Goal: Information Seeking & Learning: Understand process/instructions

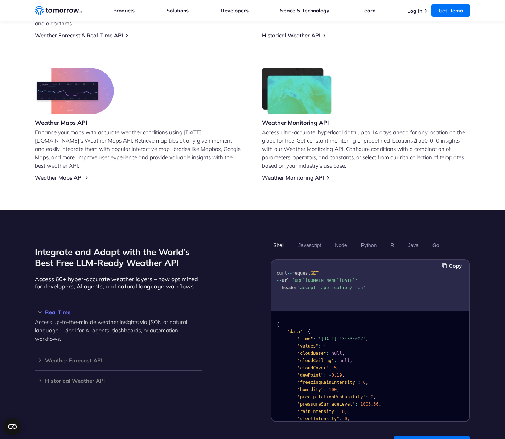
scroll to position [423, 0]
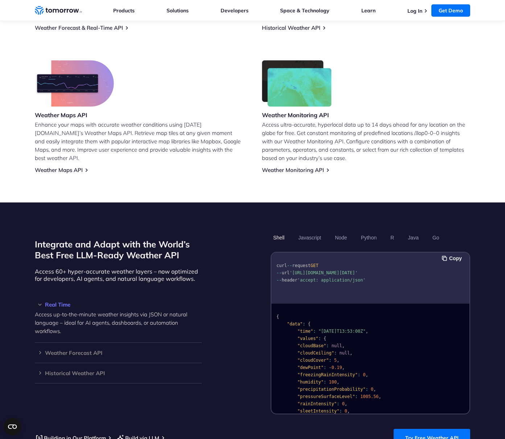
click at [63, 302] on h3 "Real Time" at bounding box center [118, 304] width 167 height 5
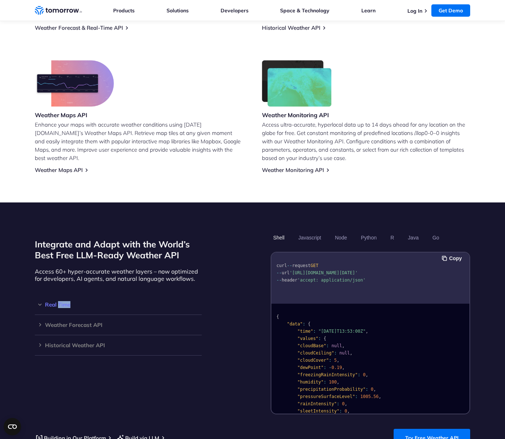
click at [63, 302] on h3 "Real Time" at bounding box center [118, 304] width 167 height 5
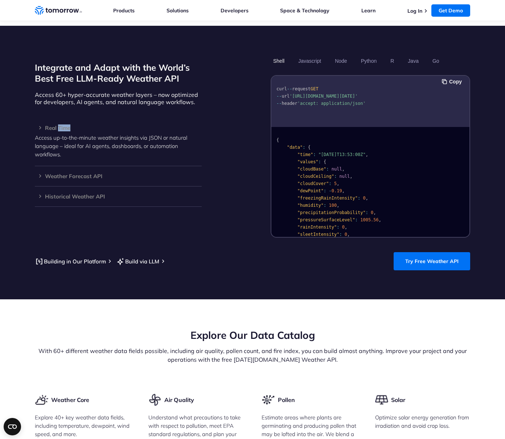
scroll to position [592, 0]
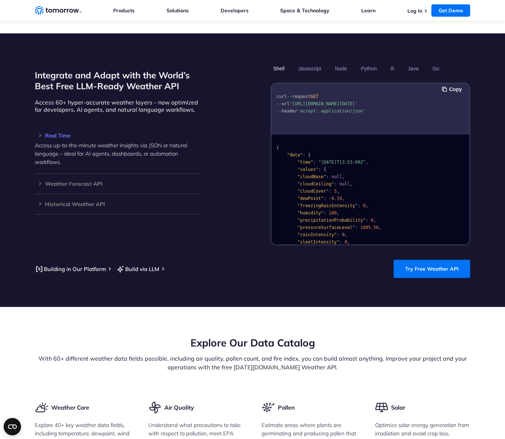
click at [58, 138] on div "Access up-to-the-minute weather insights via JSON or natural language – ideal f…" at bounding box center [118, 152] width 167 height 28
click at [56, 133] on h3 "Real Time" at bounding box center [118, 135] width 167 height 5
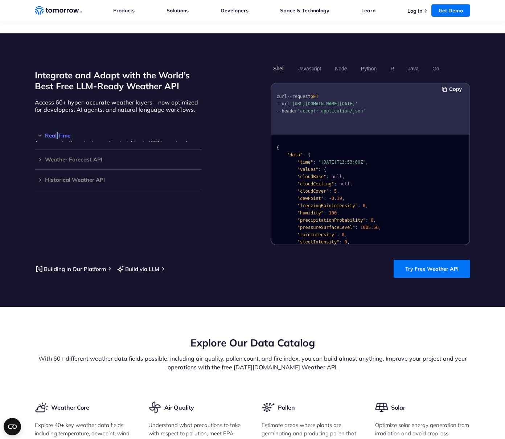
click at [56, 133] on h3 "Real Time" at bounding box center [118, 135] width 167 height 5
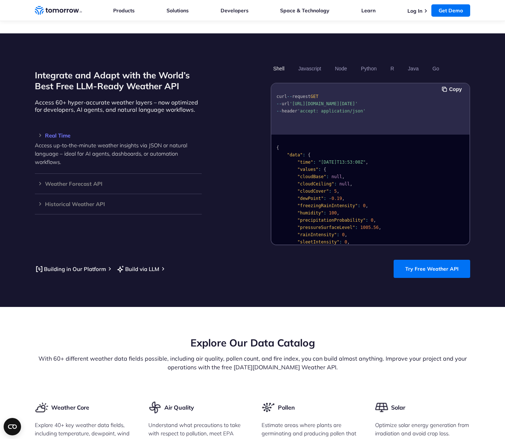
click at [82, 148] on p "Access up-to-the-minute weather insights via JSON or natural language – ideal f…" at bounding box center [118, 153] width 167 height 25
click at [80, 142] on p "Access up-to-the-minute weather insights via JSON or natural language – ideal f…" at bounding box center [118, 153] width 167 height 25
click at [306, 62] on button "Javascript" at bounding box center [309, 68] width 28 height 12
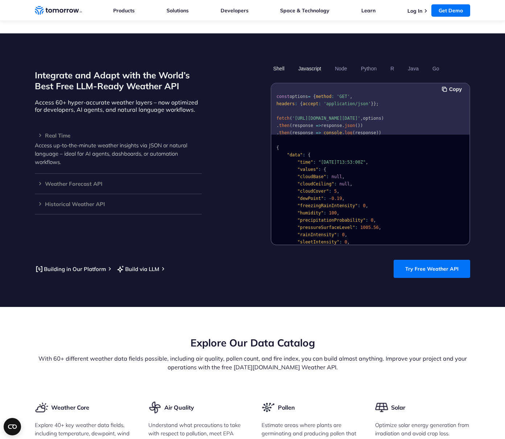
click at [287, 62] on button "Shell" at bounding box center [278, 68] width 16 height 12
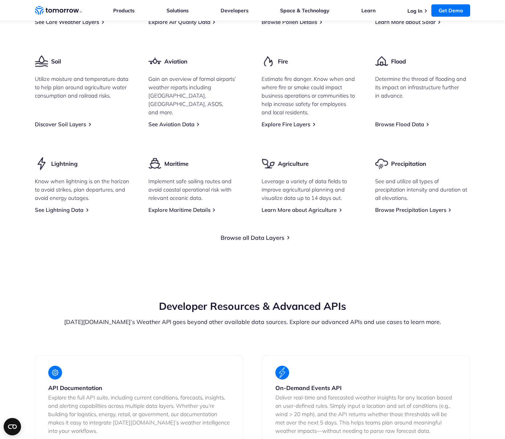
scroll to position [1185, 0]
